Goal: Transaction & Acquisition: Purchase product/service

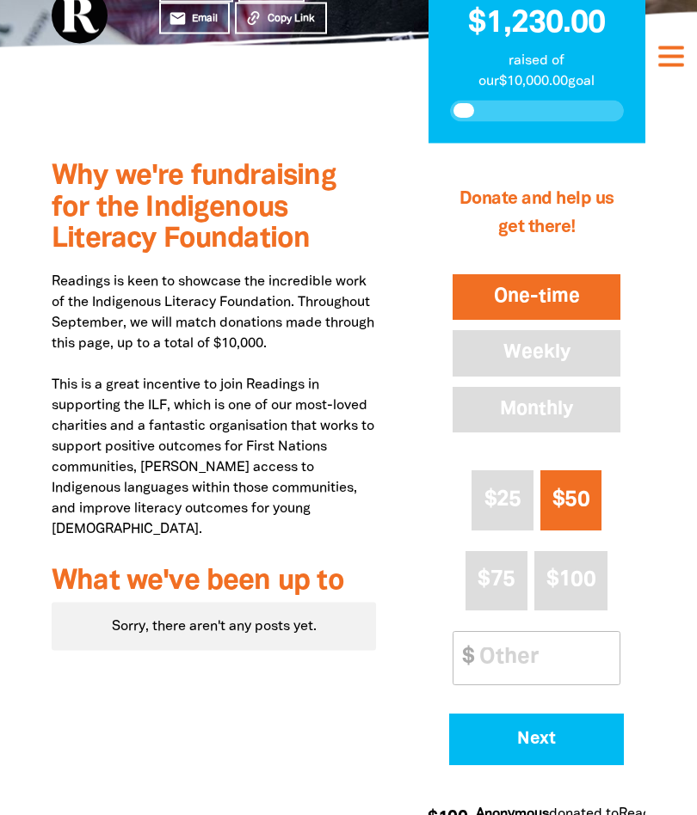
scroll to position [419, 0]
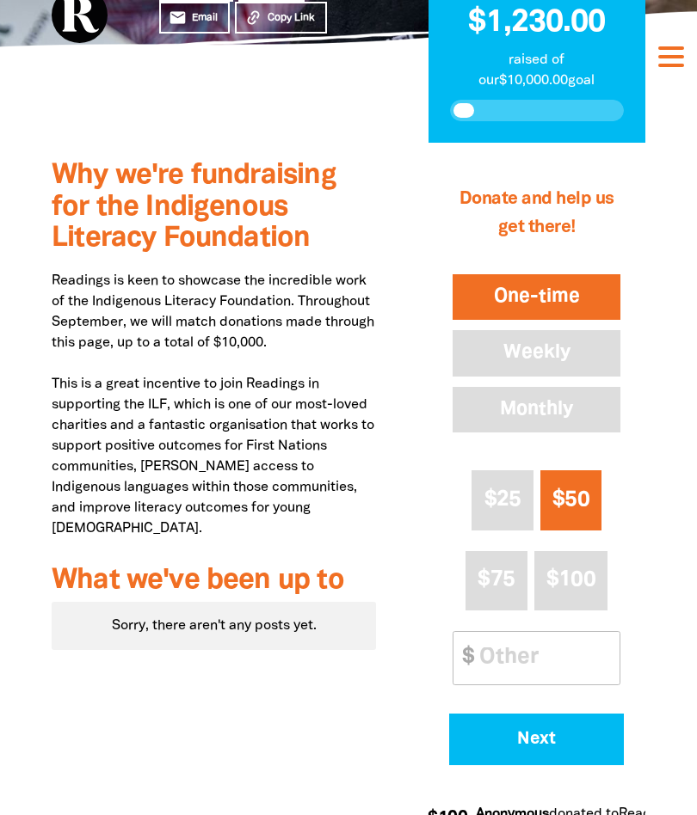
click at [543, 738] on span "Next" at bounding box center [536, 739] width 127 height 17
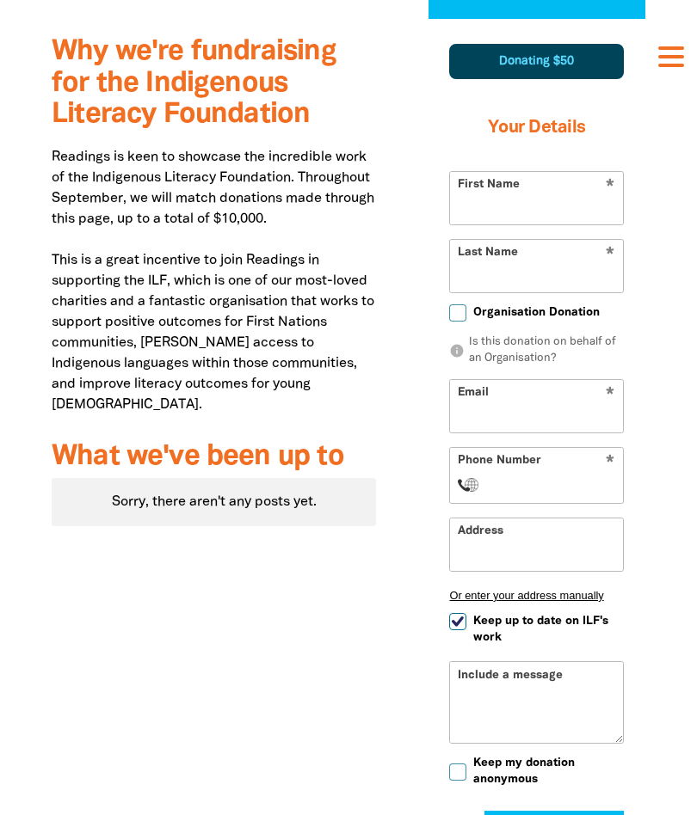
scroll to position [550, 0]
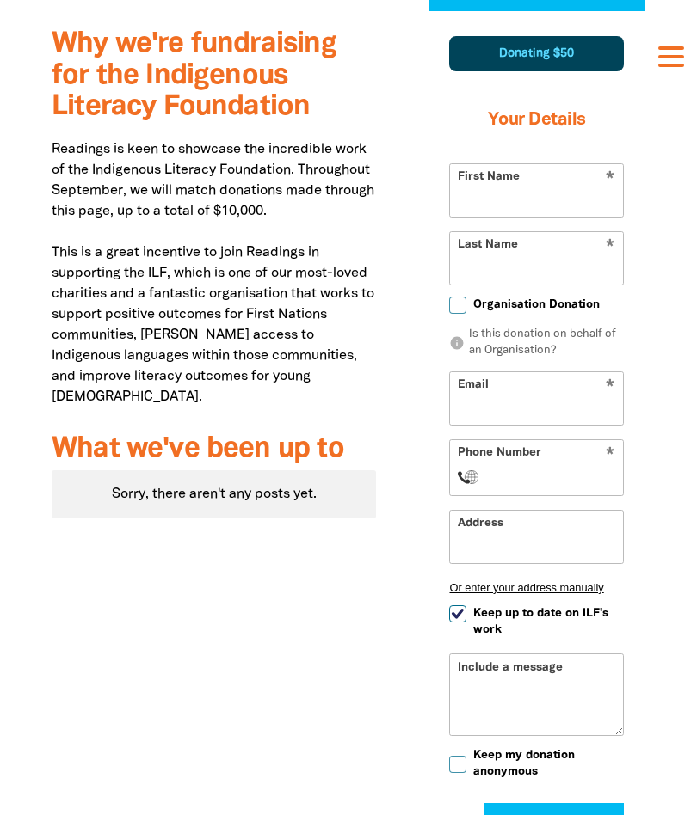
click at [501, 196] on input "First Name" at bounding box center [536, 190] width 173 height 52
type input "[PERSON_NAME]"
type input "Handasyde"
click at [523, 399] on input "Email" at bounding box center [536, 398] width 173 height 52
type input "[PERSON_NAME][EMAIL_ADDRESS][DOMAIN_NAME]"
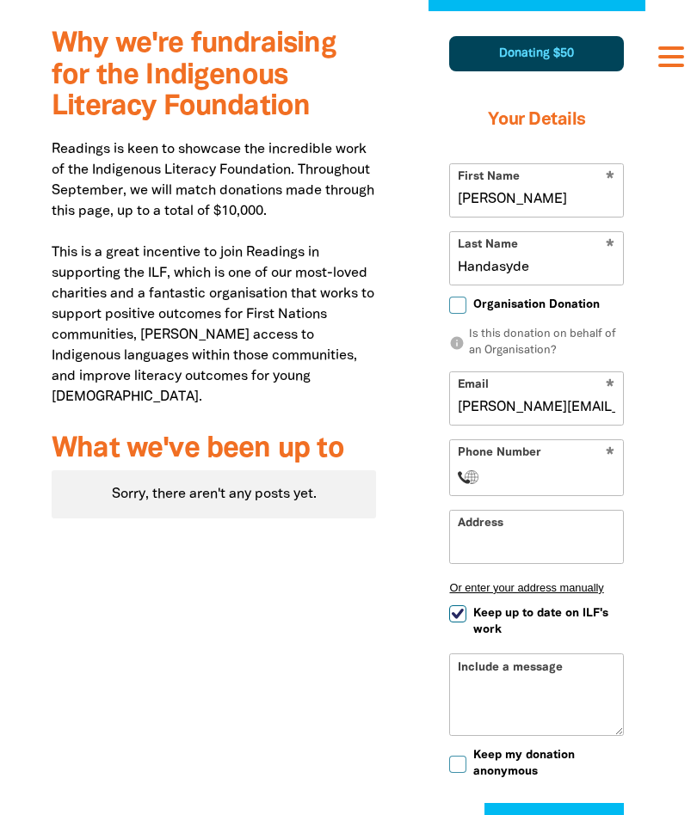
click at [530, 483] on input "Phone Number" at bounding box center [553, 477] width 123 height 21
type input "[PHONE_NUMBER]"
select select "ZZ"
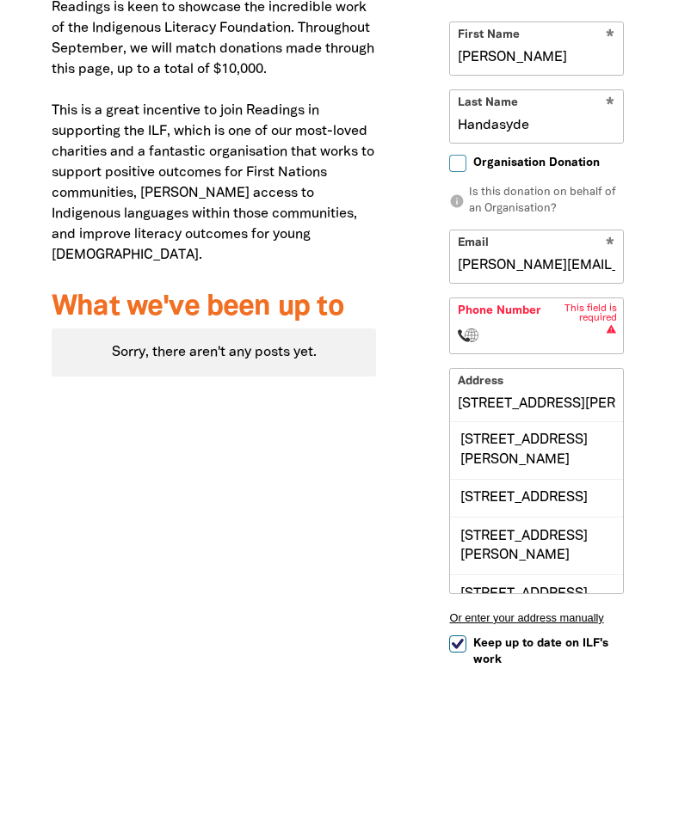
click at [534, 564] on div "[STREET_ADDRESS][PERSON_NAME]" at bounding box center [536, 592] width 173 height 57
type input "[STREET_ADDRESS][PERSON_NAME]"
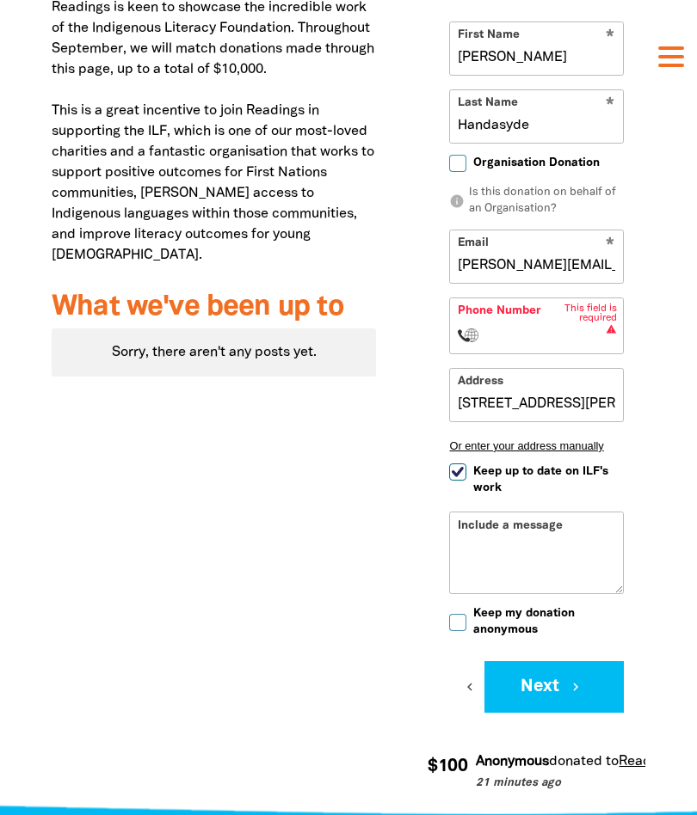
click at [456, 630] on input "Keep my donation anonymous" at bounding box center [457, 622] width 17 height 17
checkbox input "true"
click at [529, 329] on input "Phone Number" at bounding box center [553, 335] width 123 height 21
type input "[PHONE_NUMBER]"
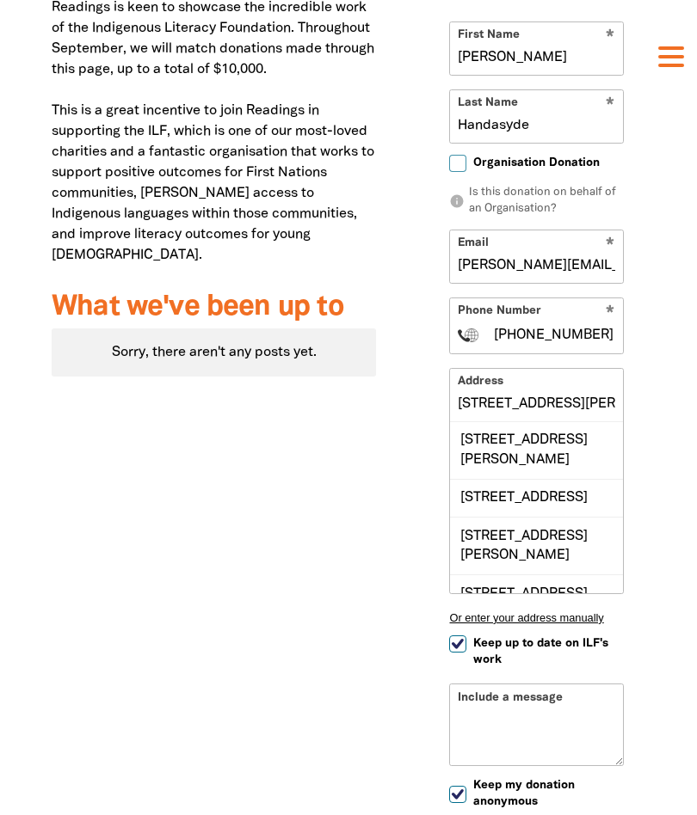
click at [375, 501] on div "Why we're fundraising for the Indigenous Literacy Foundation Readings is keen t…" at bounding box center [214, 424] width 376 height 1111
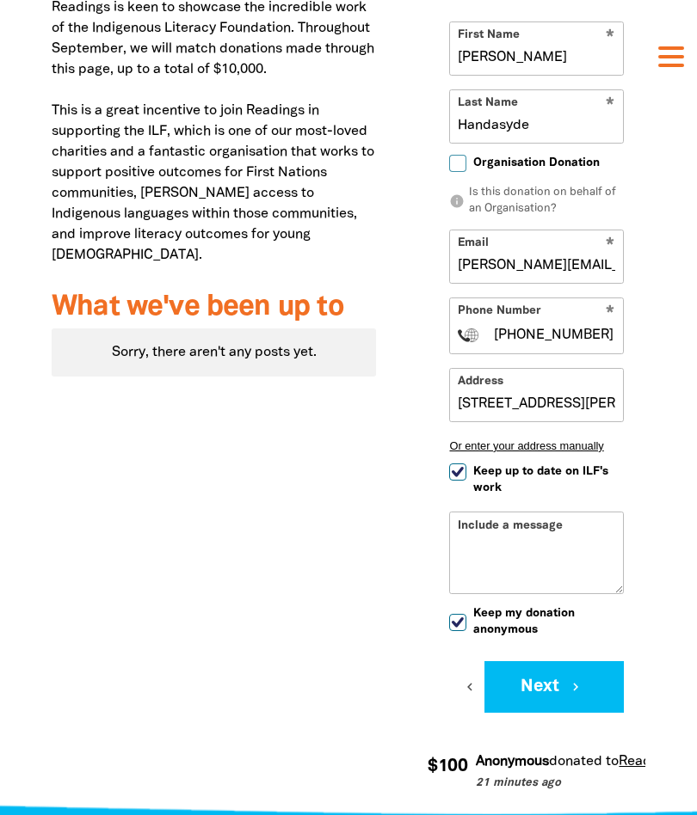
click at [548, 698] on button "Next chevron_right" at bounding box center [553, 687] width 139 height 52
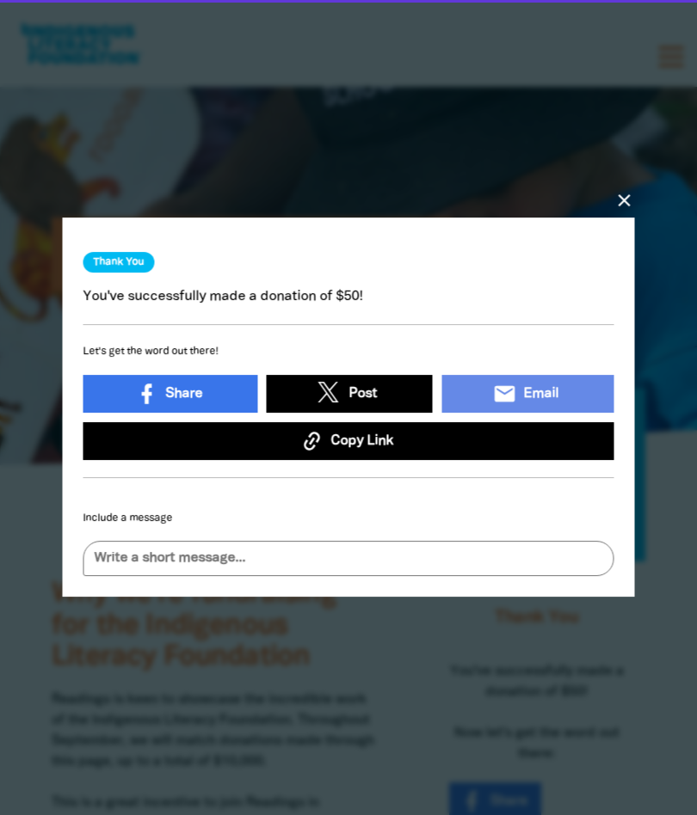
scroll to position [0, 0]
click at [619, 202] on icon "close" at bounding box center [624, 201] width 21 height 21
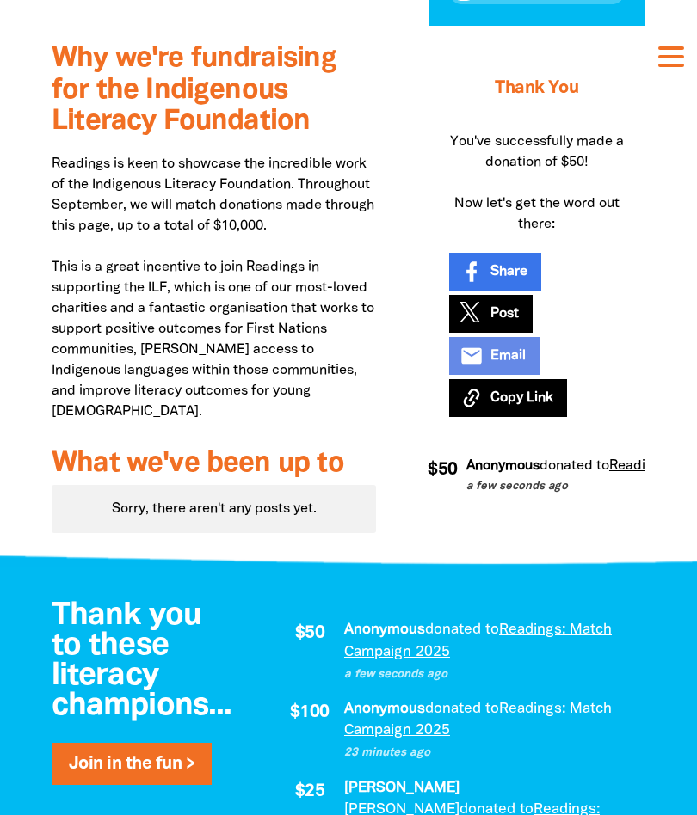
scroll to position [535, 0]
